Goal: Information Seeking & Learning: Learn about a topic

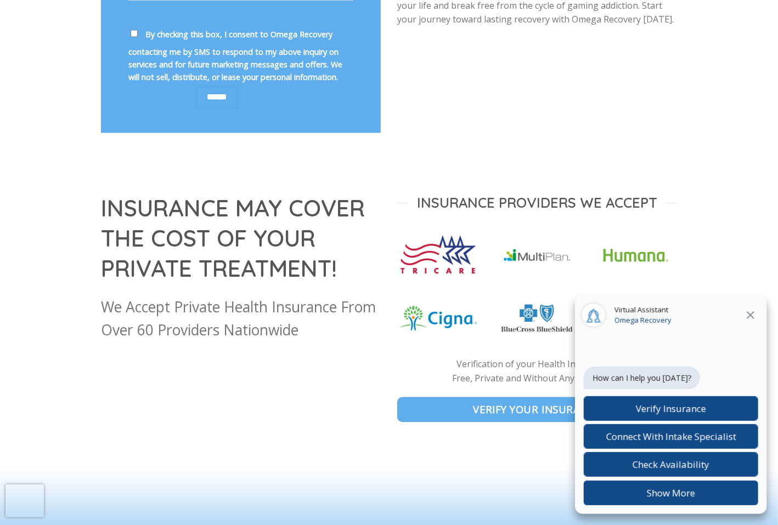
scroll to position [987, 0]
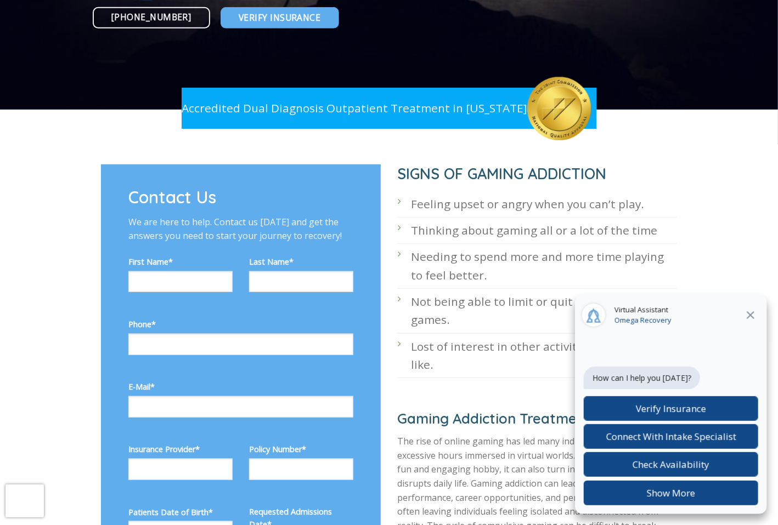
scroll to position [329, 0]
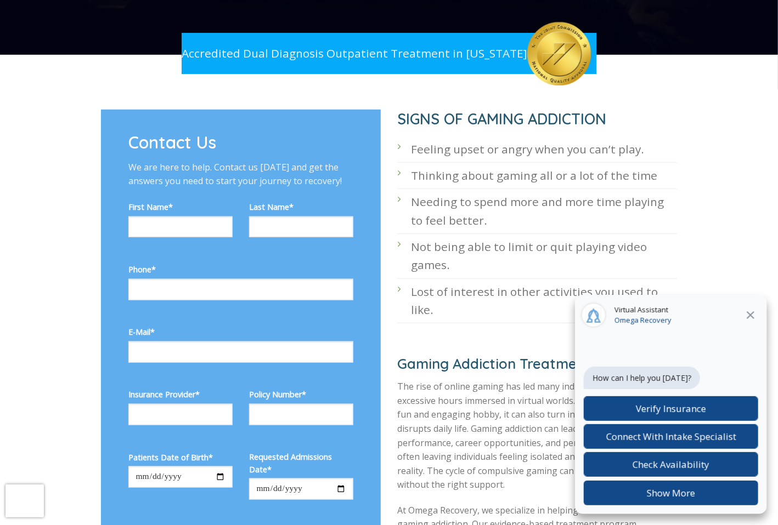
click at [759, 314] on button "Close" at bounding box center [750, 315] width 20 height 14
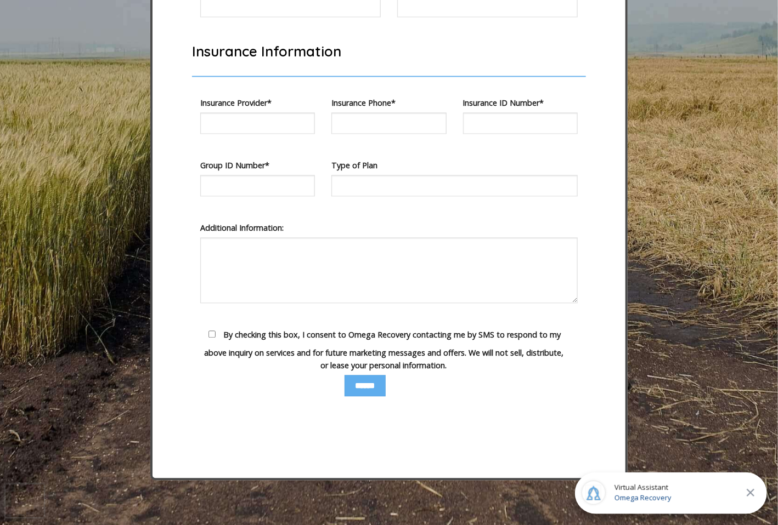
scroll to position [3002, 0]
